Goal: Check status: Check status

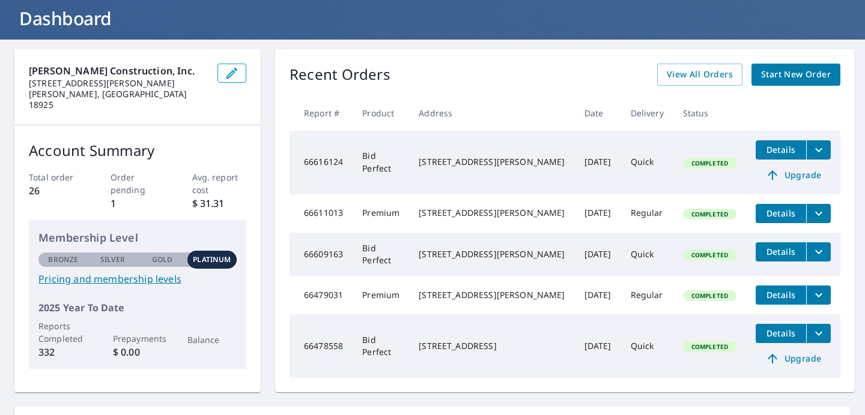
scroll to position [68, 0]
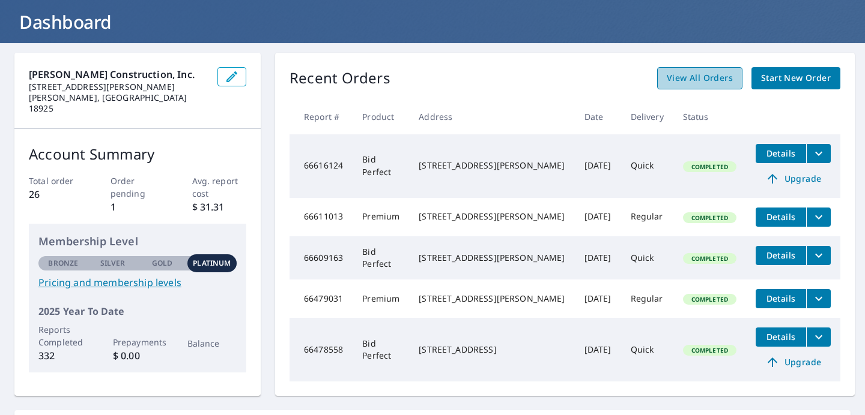
click at [731, 80] on link "View All Orders" at bounding box center [699, 78] width 85 height 22
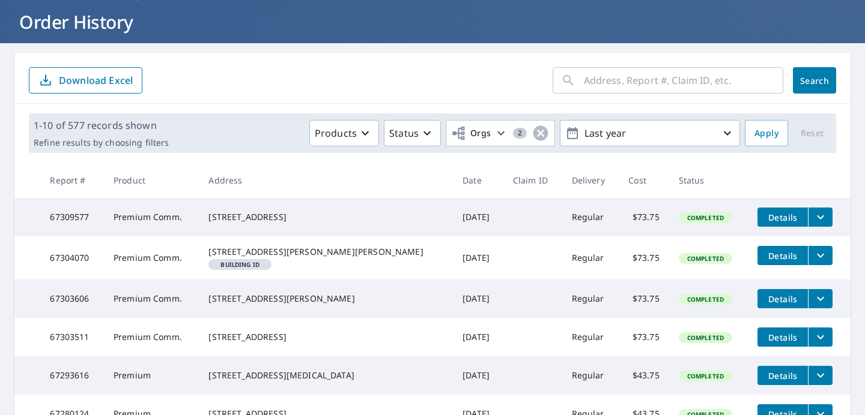
click at [687, 84] on input "text" at bounding box center [683, 81] width 199 height 34
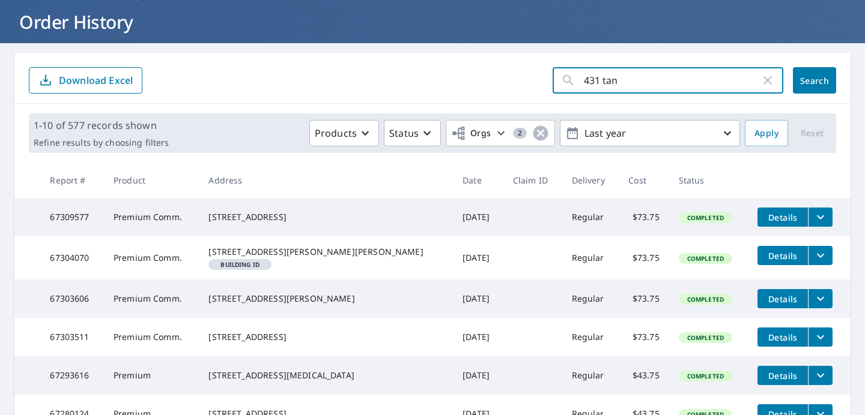
type input "431 [PERSON_NAME]"
click button "Search" at bounding box center [813, 80] width 43 height 26
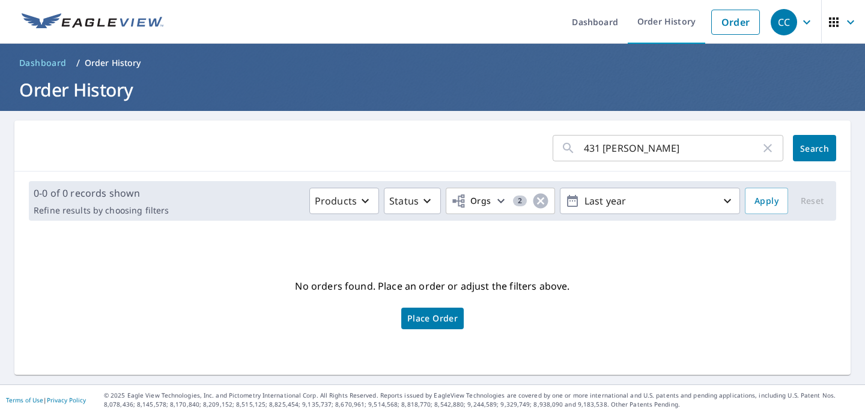
click at [660, 148] on input "431 [PERSON_NAME]" at bounding box center [672, 148] width 177 height 34
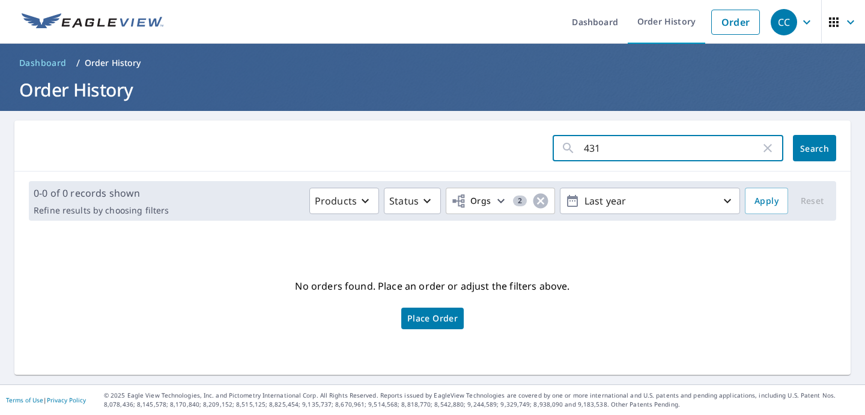
type input "431"
click button "Search" at bounding box center [813, 148] width 43 height 26
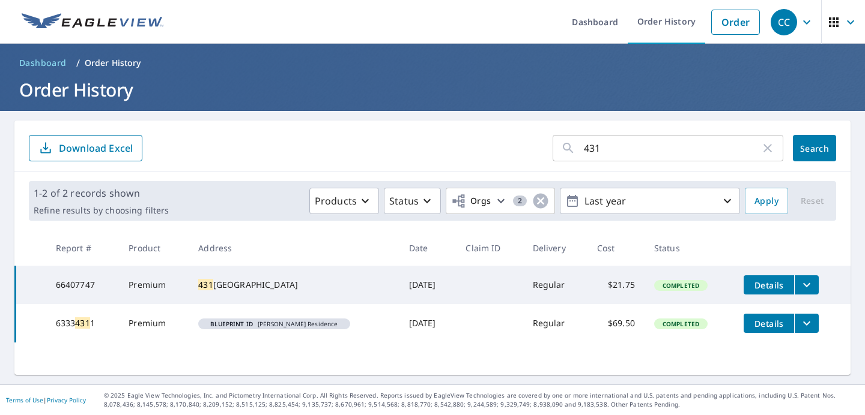
click at [813, 288] on icon "filesDropdownBtn-66407747" at bounding box center [806, 285] width 14 height 14
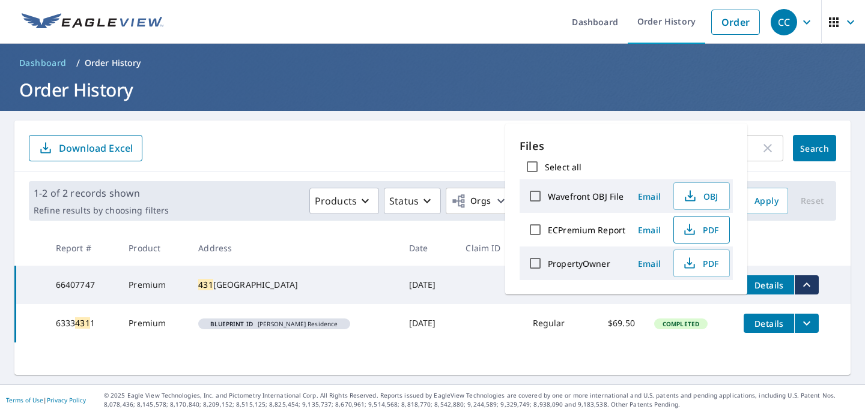
click at [693, 230] on icon "button" at bounding box center [689, 230] width 14 height 14
